Goal: Transaction & Acquisition: Purchase product/service

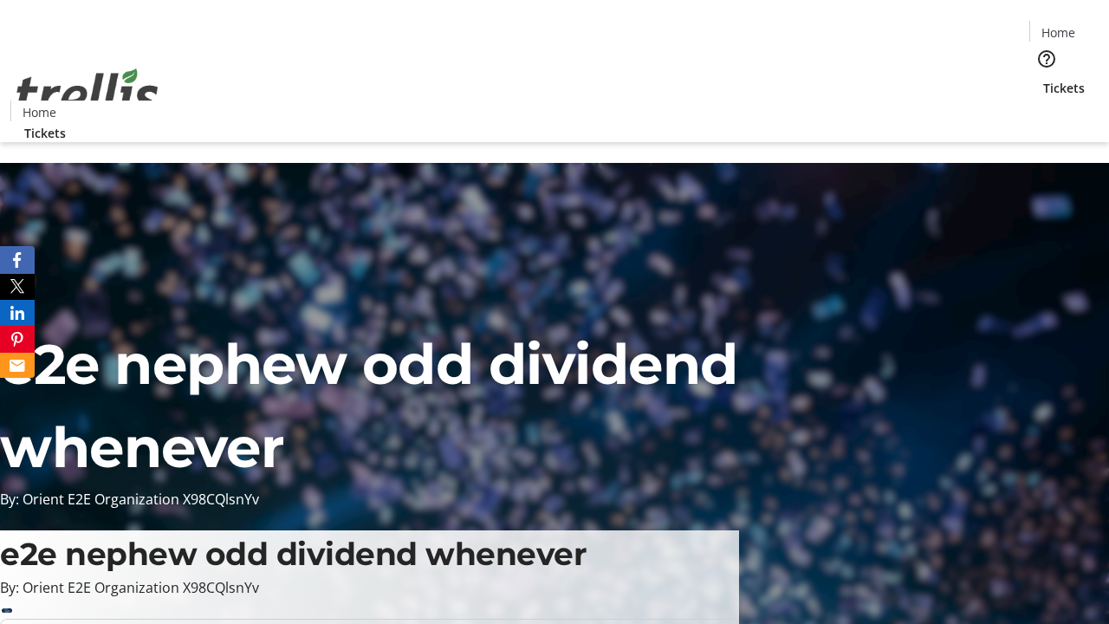
click at [1043, 79] on span "Tickets" at bounding box center [1064, 88] width 42 height 18
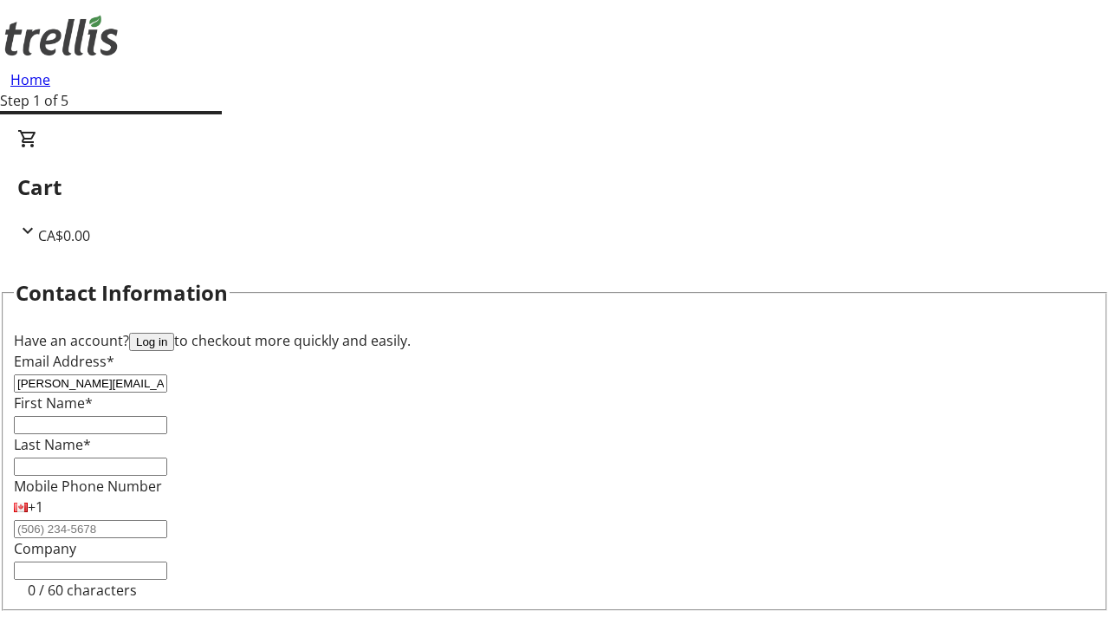
type input "[PERSON_NAME][EMAIL_ADDRESS][DOMAIN_NAME]"
type input "[PERSON_NAME]"
